Goal: Navigation & Orientation: Go to known website

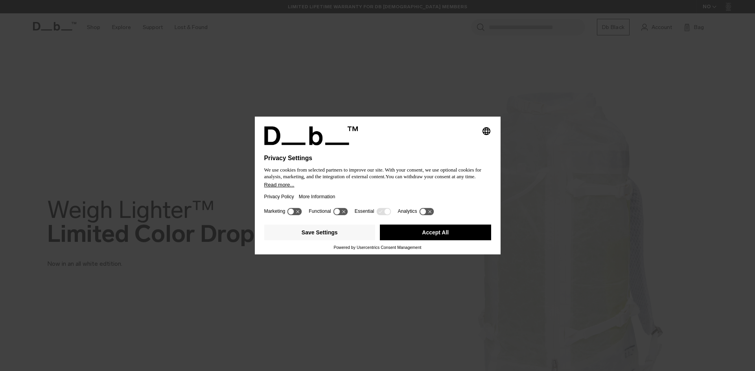
click at [554, 135] on div "Selecting an option will immediately change the language Privacy Settings We us…" at bounding box center [377, 185] width 755 height 371
click at [471, 231] on button "Accept All" at bounding box center [435, 233] width 111 height 16
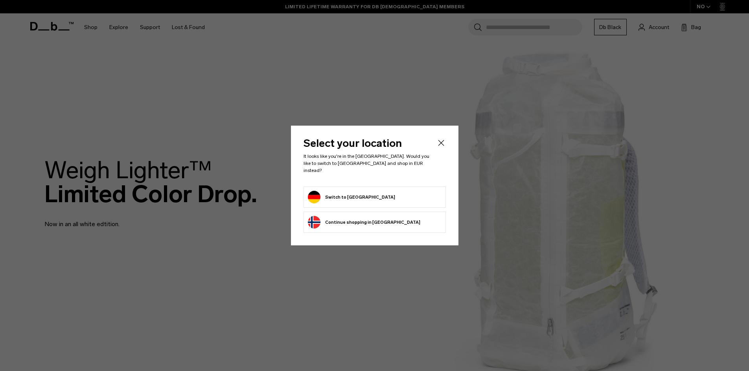
scroll to position [39, 0]
click at [441, 148] on icon "Close" at bounding box center [440, 142] width 9 height 9
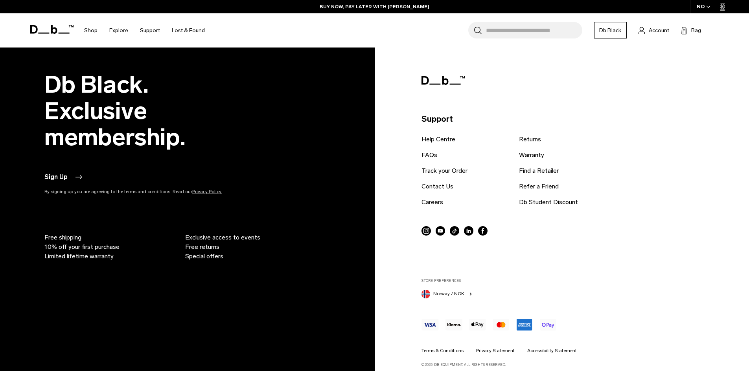
scroll to position [1948, 0]
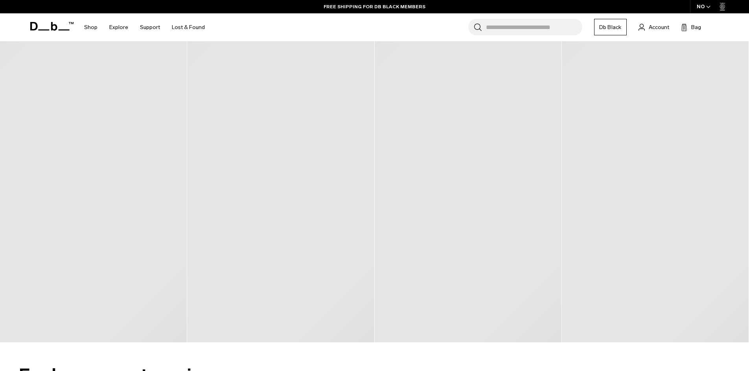
scroll to position [432, 0]
